Goal: Find specific page/section

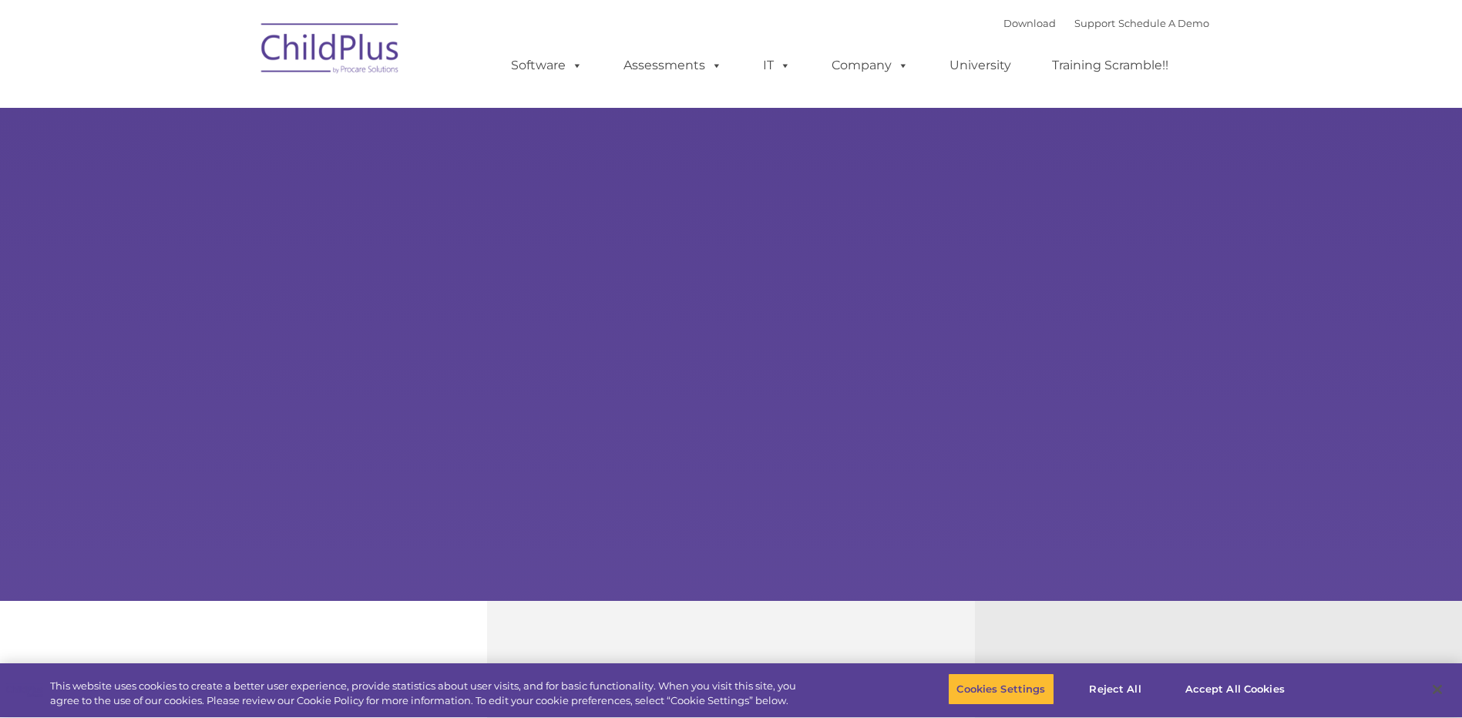
select select "MEDIUM"
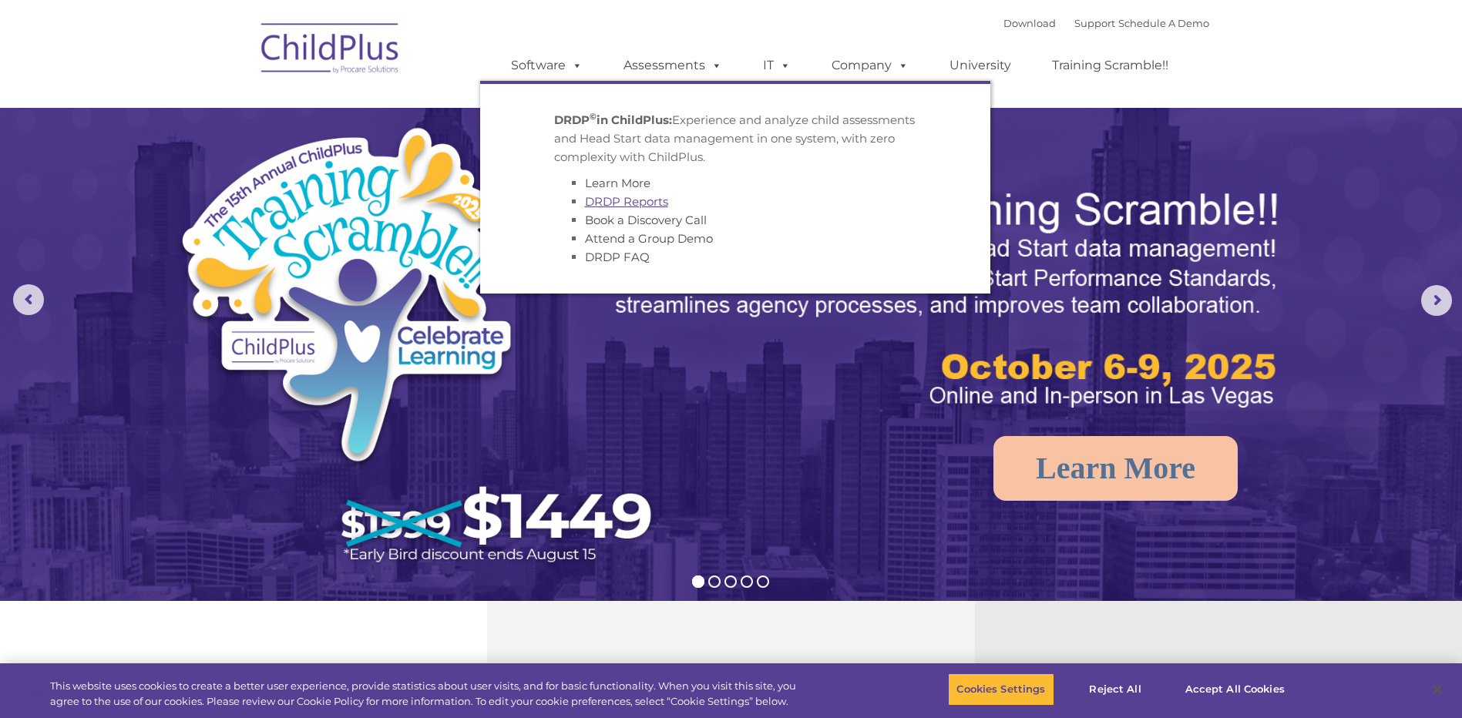
click at [627, 201] on link "DRDP Reports" at bounding box center [626, 201] width 83 height 15
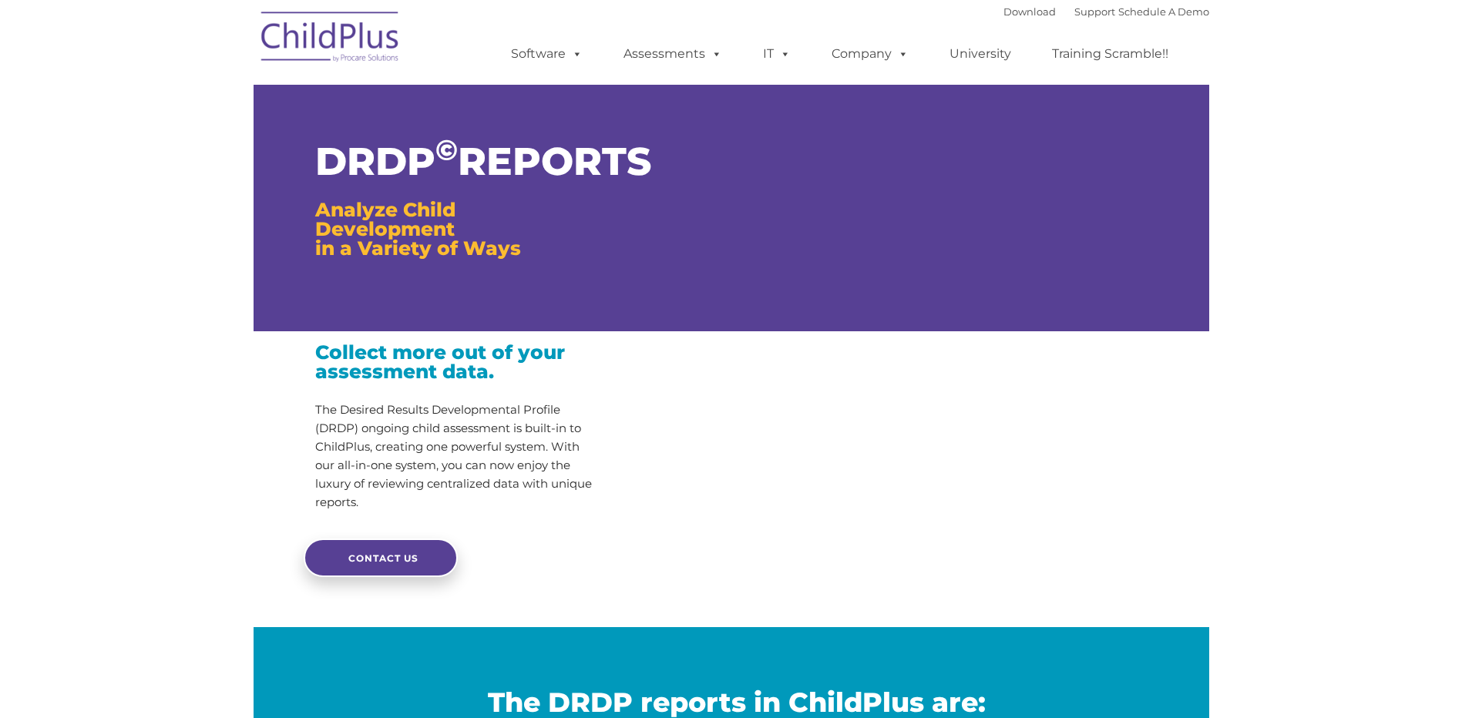
type input ""
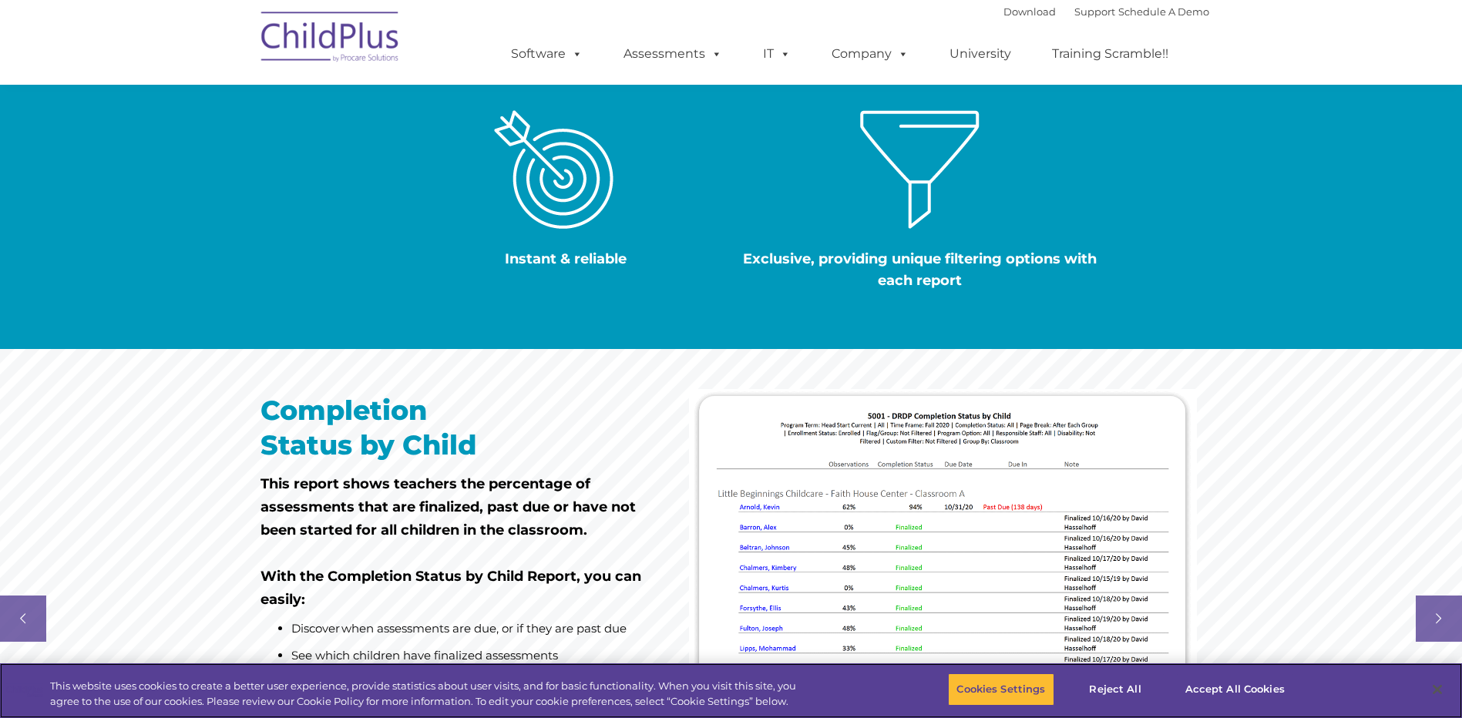
scroll to position [819, 0]
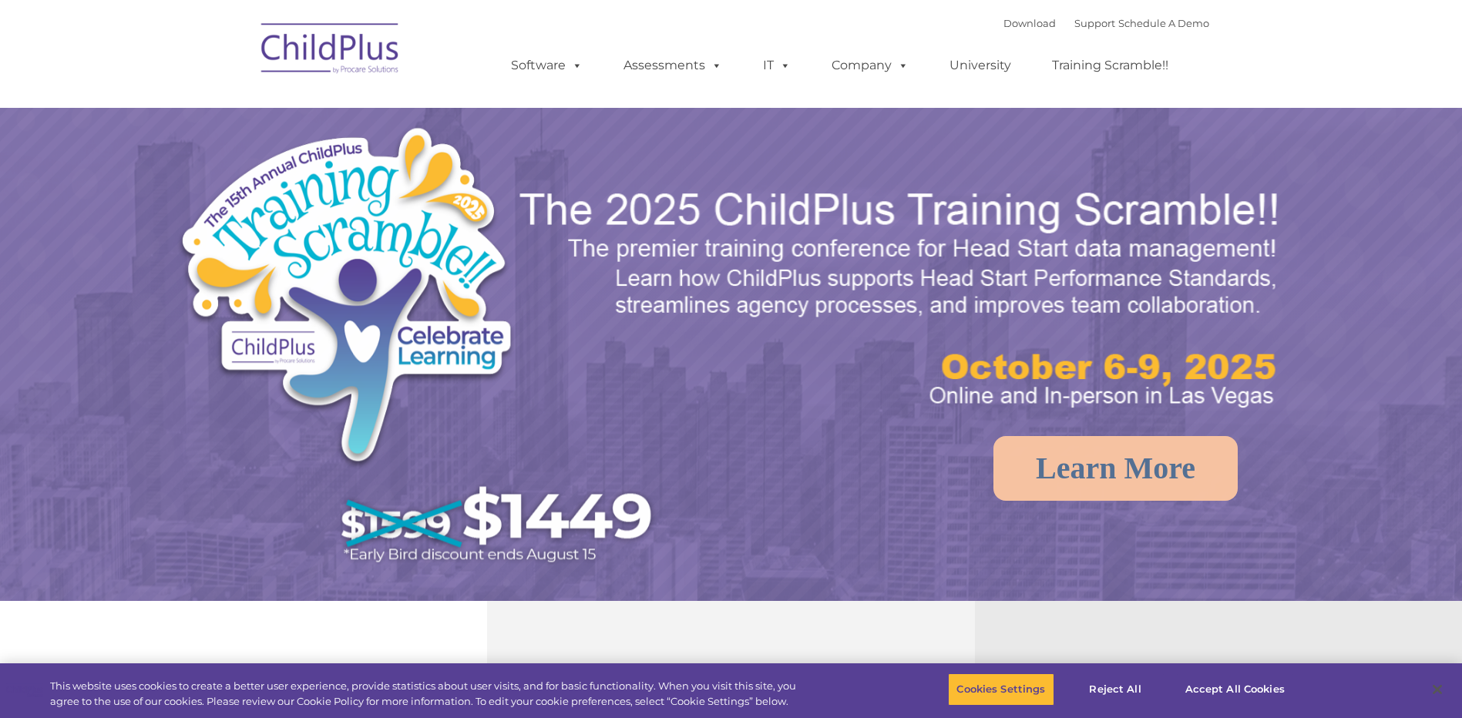
select select "MEDIUM"
